Goal: Task Accomplishment & Management: Use online tool/utility

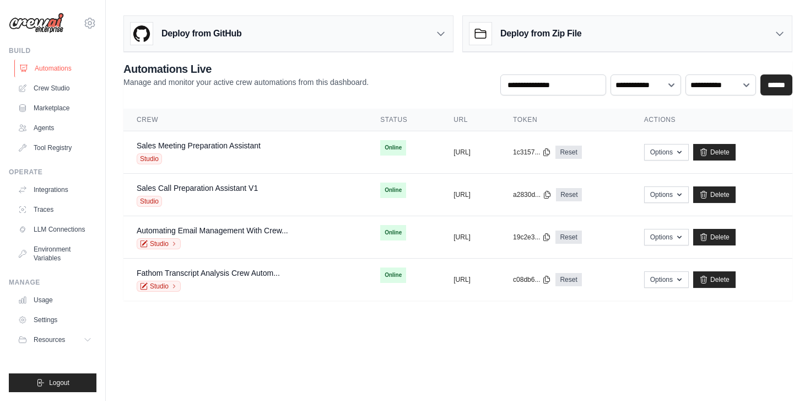
click at [45, 62] on link "Automations" at bounding box center [55, 69] width 83 height 18
click at [196, 185] on link "Sales Call Preparation Assistant V1" at bounding box center [197, 188] width 121 height 9
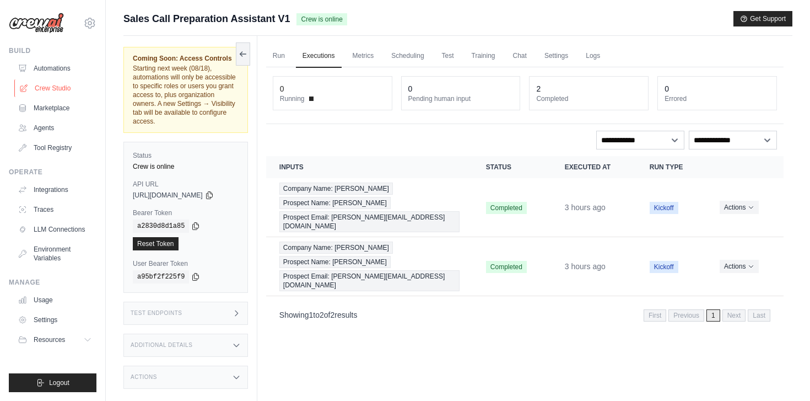
click at [55, 91] on link "Crew Studio" at bounding box center [55, 88] width 83 height 18
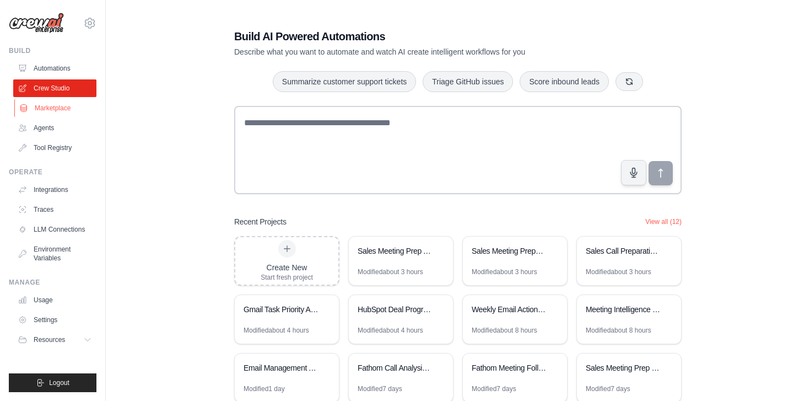
click at [54, 109] on link "Marketplace" at bounding box center [55, 108] width 83 height 18
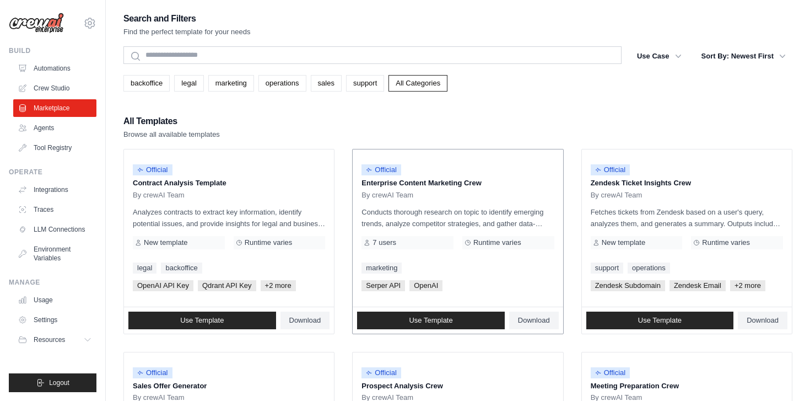
click at [447, 225] on p "Conducts thorough research on topic to identify emerging trends, analyze compet…" at bounding box center [458, 217] width 192 height 23
click at [539, 220] on p "Conducts thorough research on topic to identify emerging trends, analyze compet…" at bounding box center [458, 217] width 192 height 23
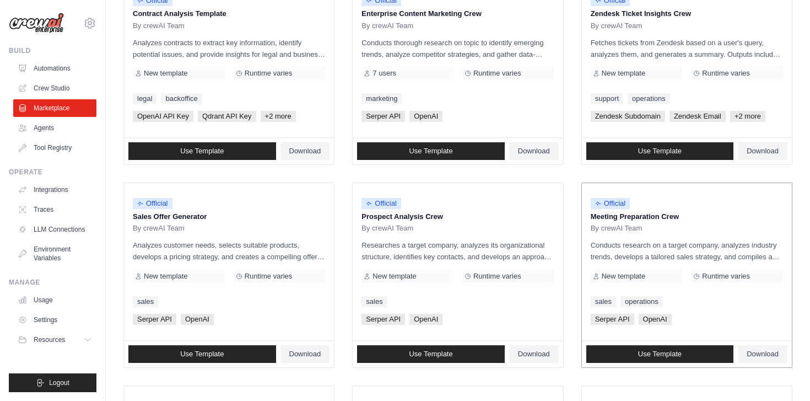
scroll to position [192, 0]
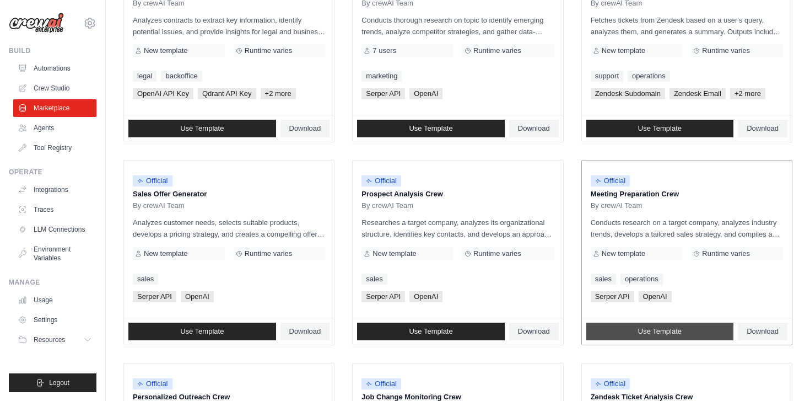
click at [650, 325] on link "Use Template" at bounding box center [660, 331] width 148 height 18
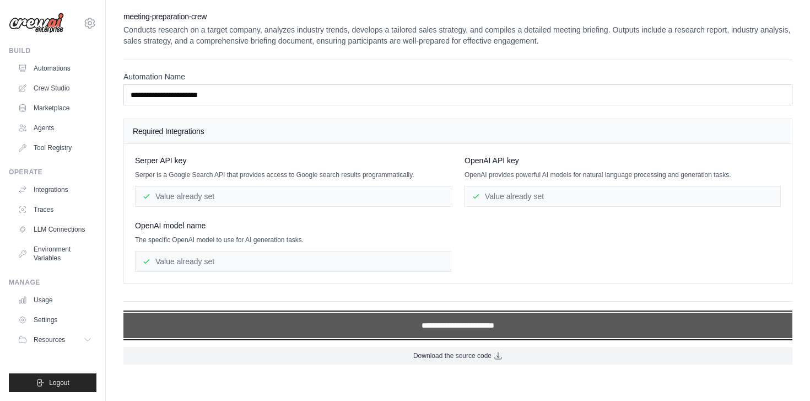
click at [482, 326] on input "**********" at bounding box center [457, 324] width 669 height 25
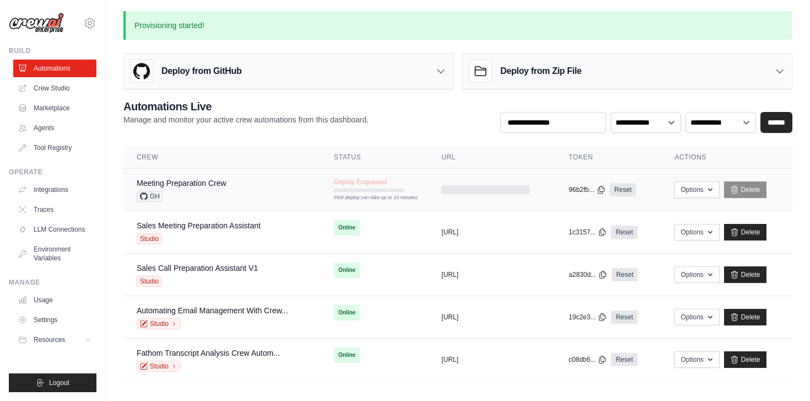
scroll to position [4, 0]
